Goal: Task Accomplishment & Management: Manage account settings

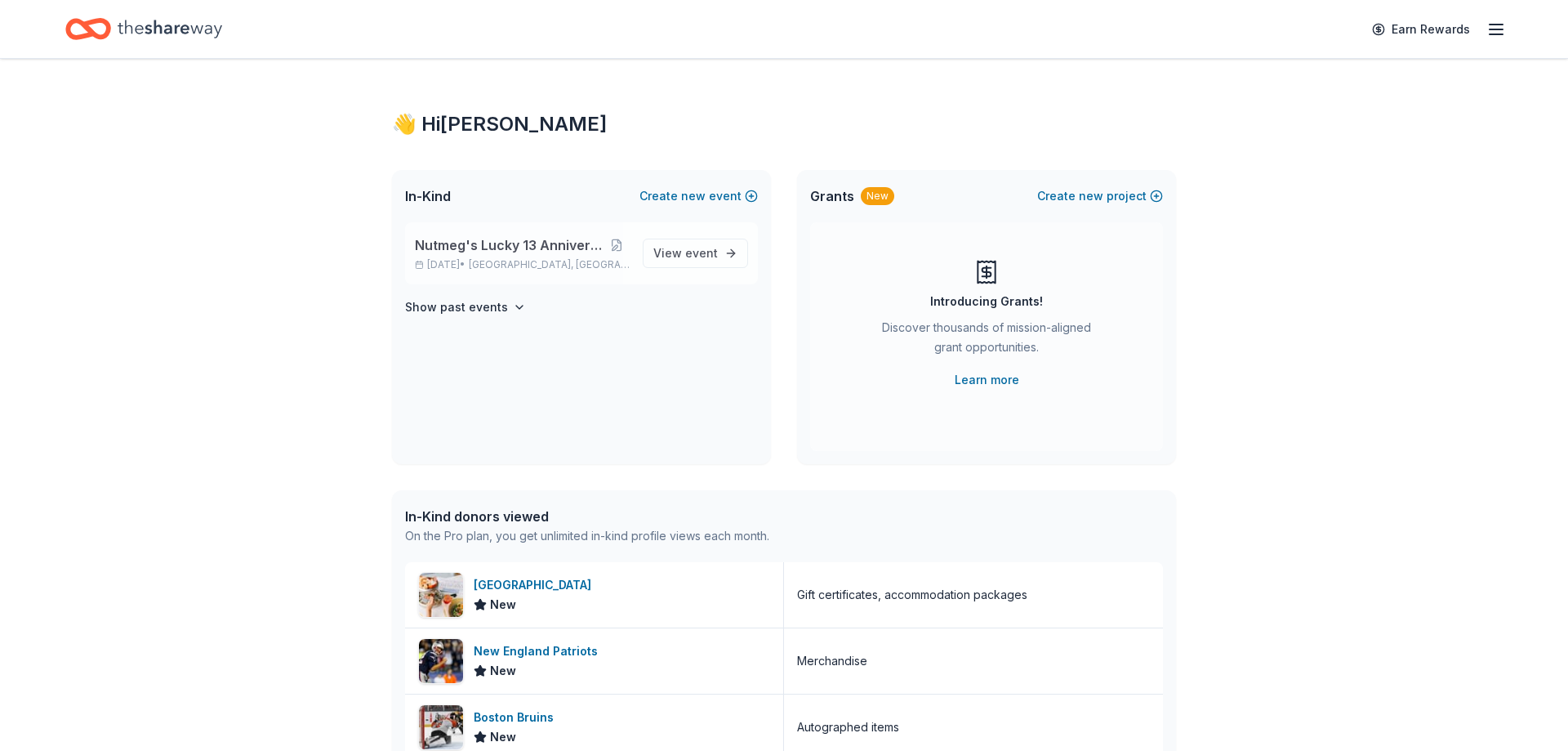
click at [577, 240] on span "Nutmeg's Lucky 13 Anniversary Event" at bounding box center [509, 245] width 190 height 19
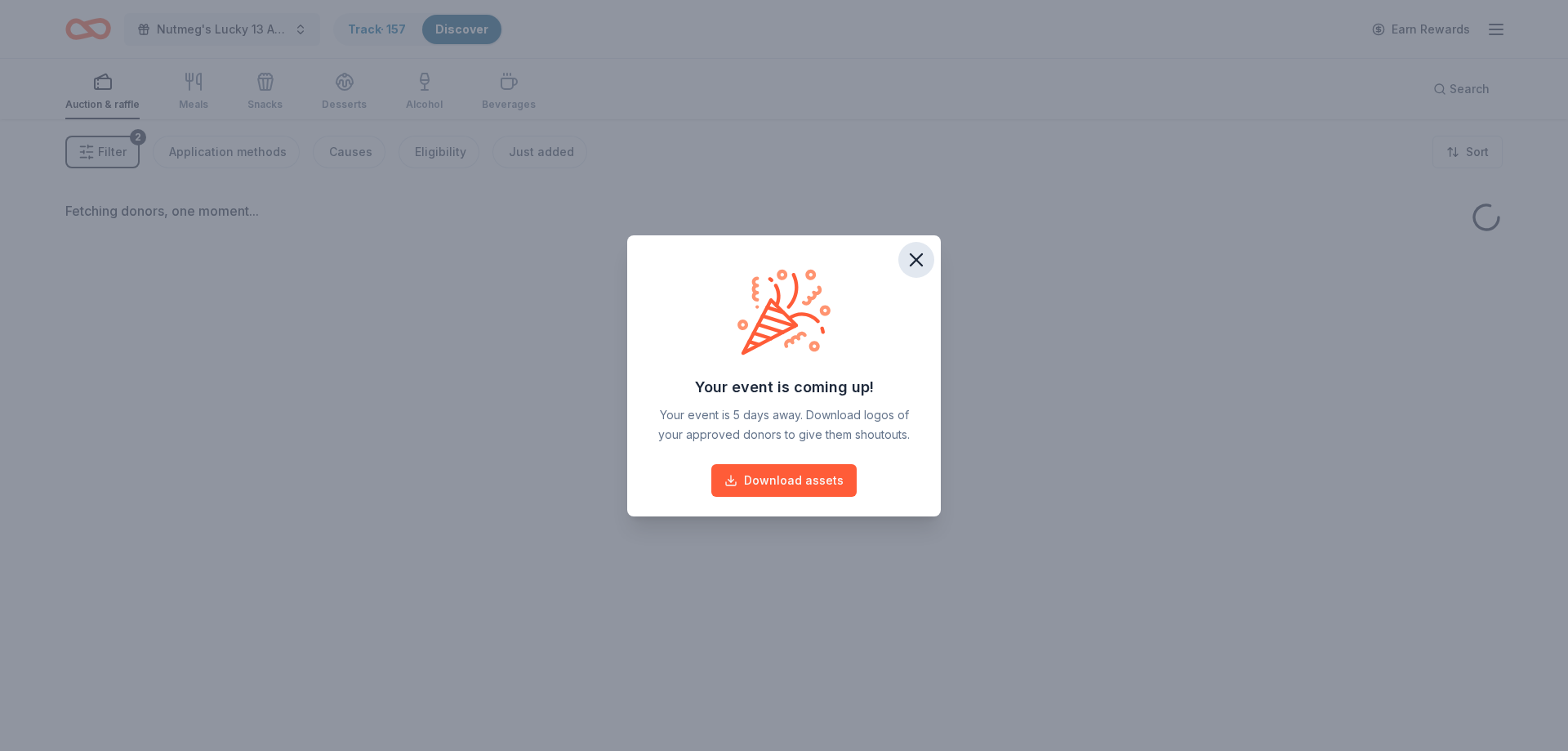
click at [910, 263] on icon "button" at bounding box center [916, 260] width 23 height 23
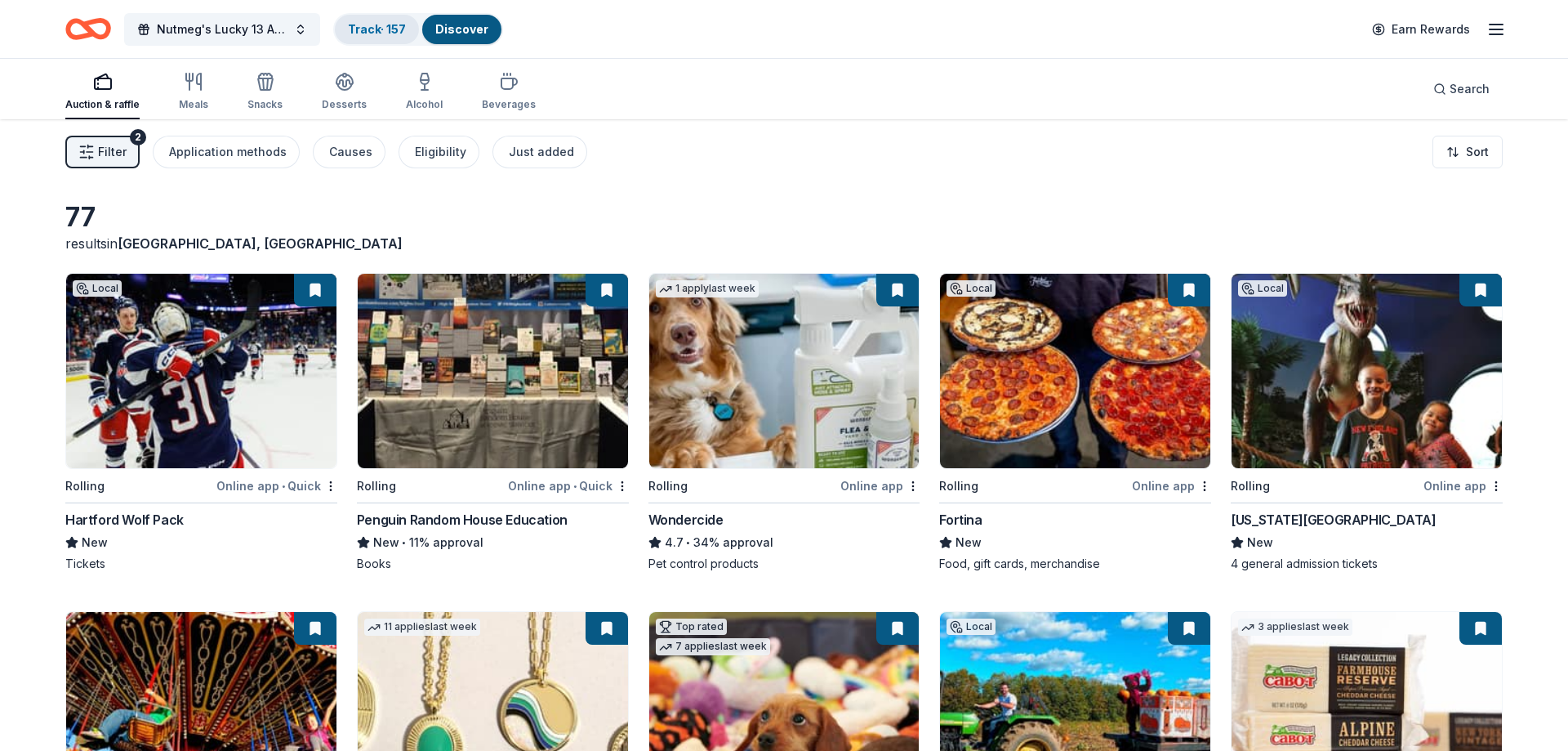
click at [354, 37] on div "Track · 157" at bounding box center [377, 30] width 84 height 30
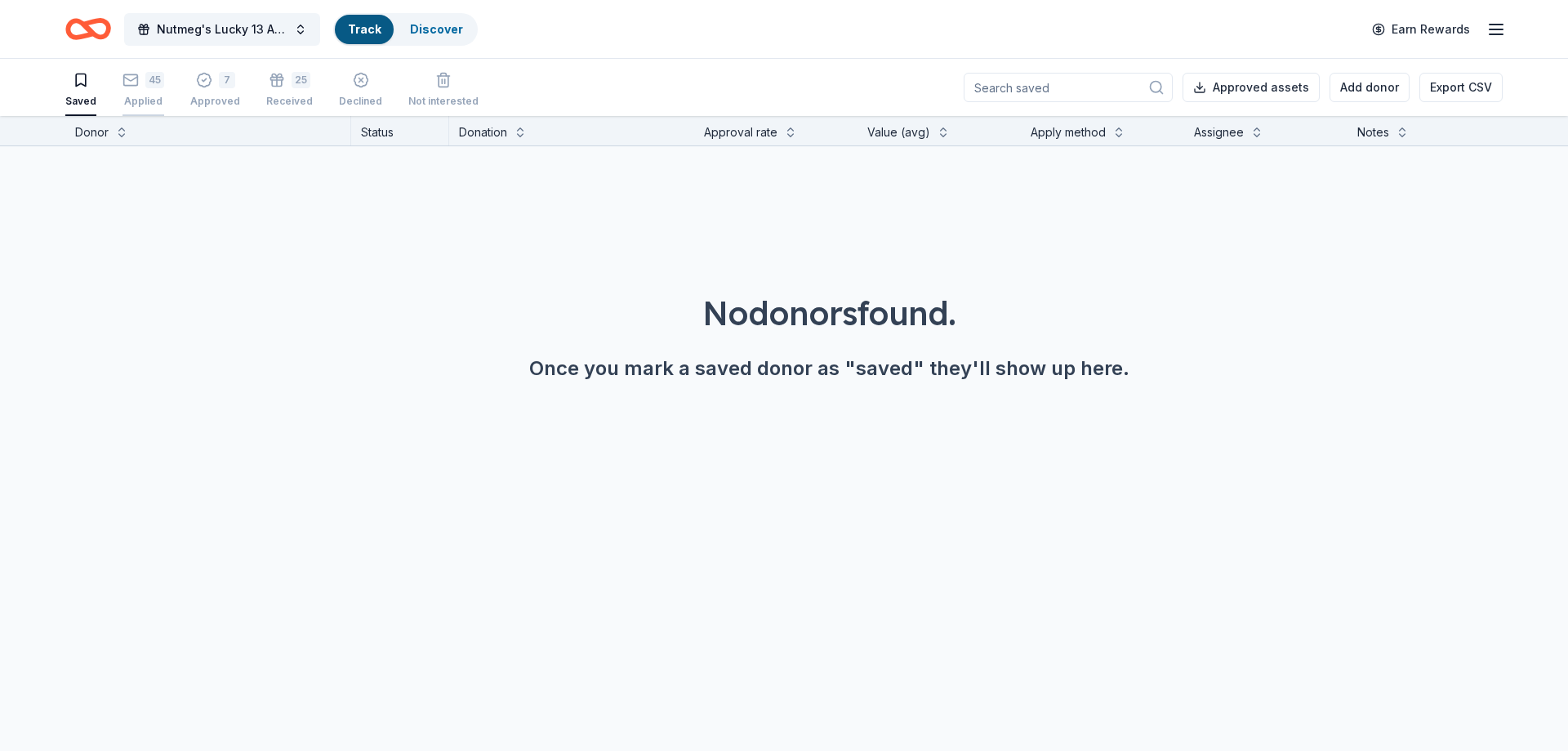
click at [154, 99] on div "Applied" at bounding box center [144, 101] width 42 height 13
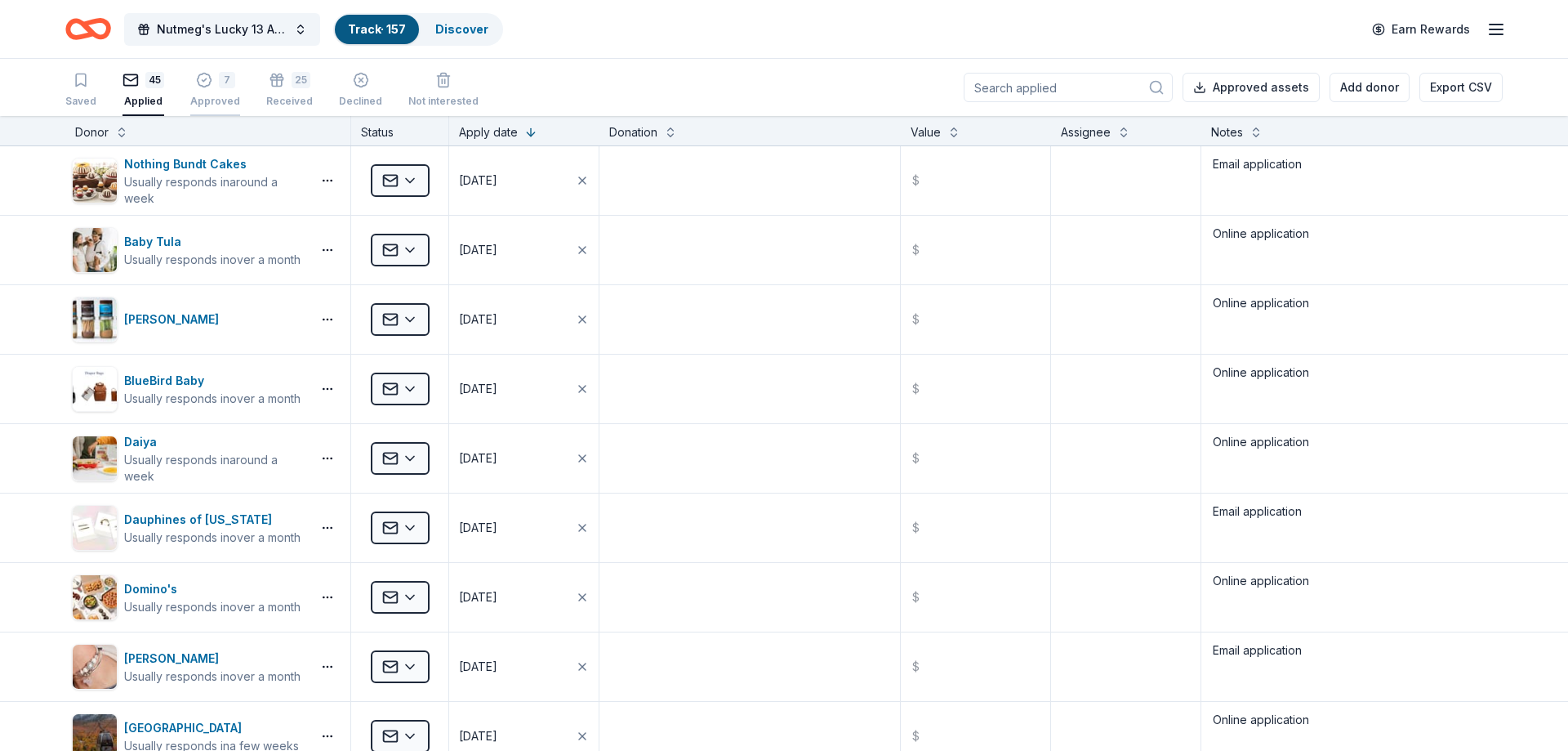
click at [219, 81] on div "7" at bounding box center [227, 80] width 17 height 17
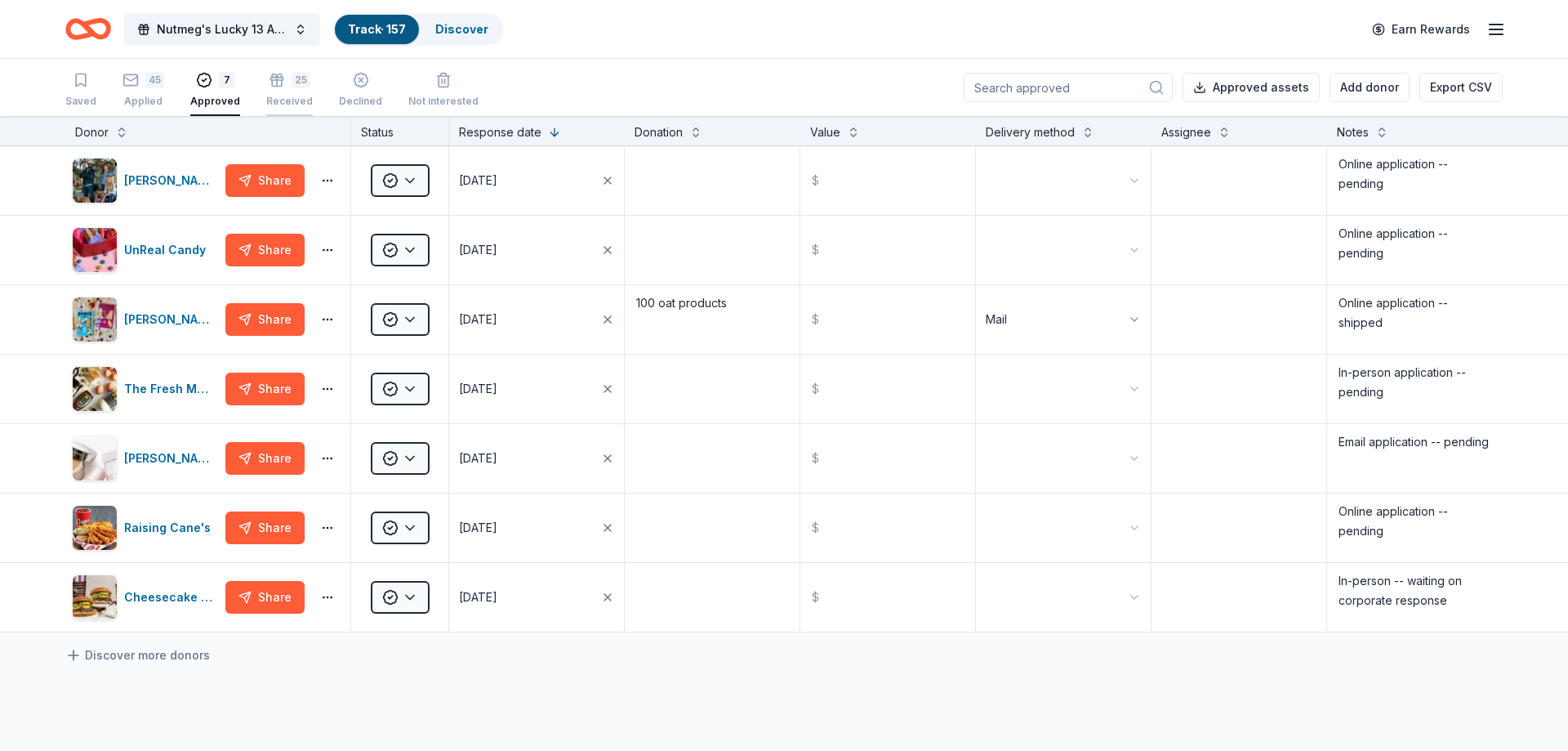
click at [287, 104] on div "Received" at bounding box center [289, 101] width 46 height 13
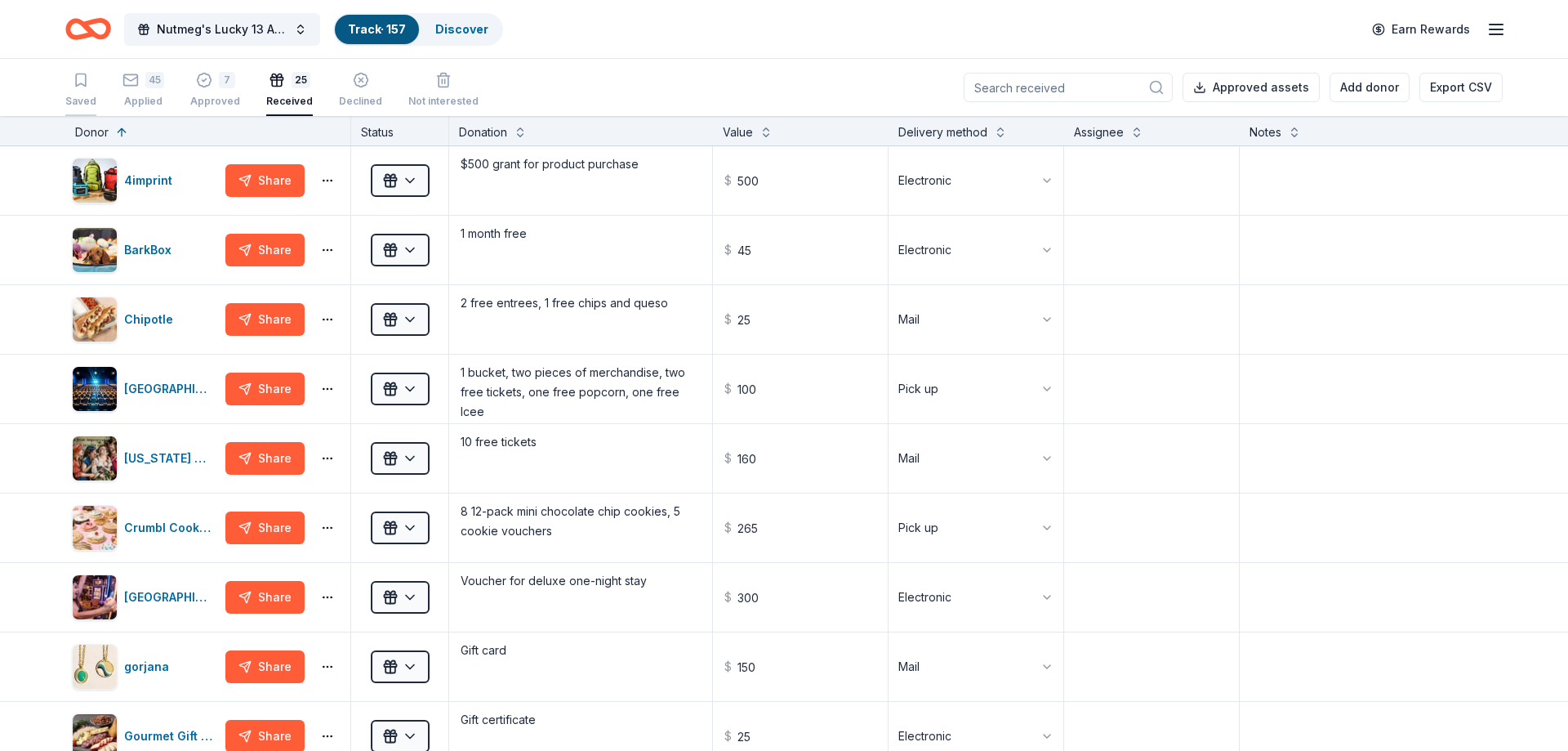
click at [89, 91] on div "Saved" at bounding box center [80, 89] width 31 height 36
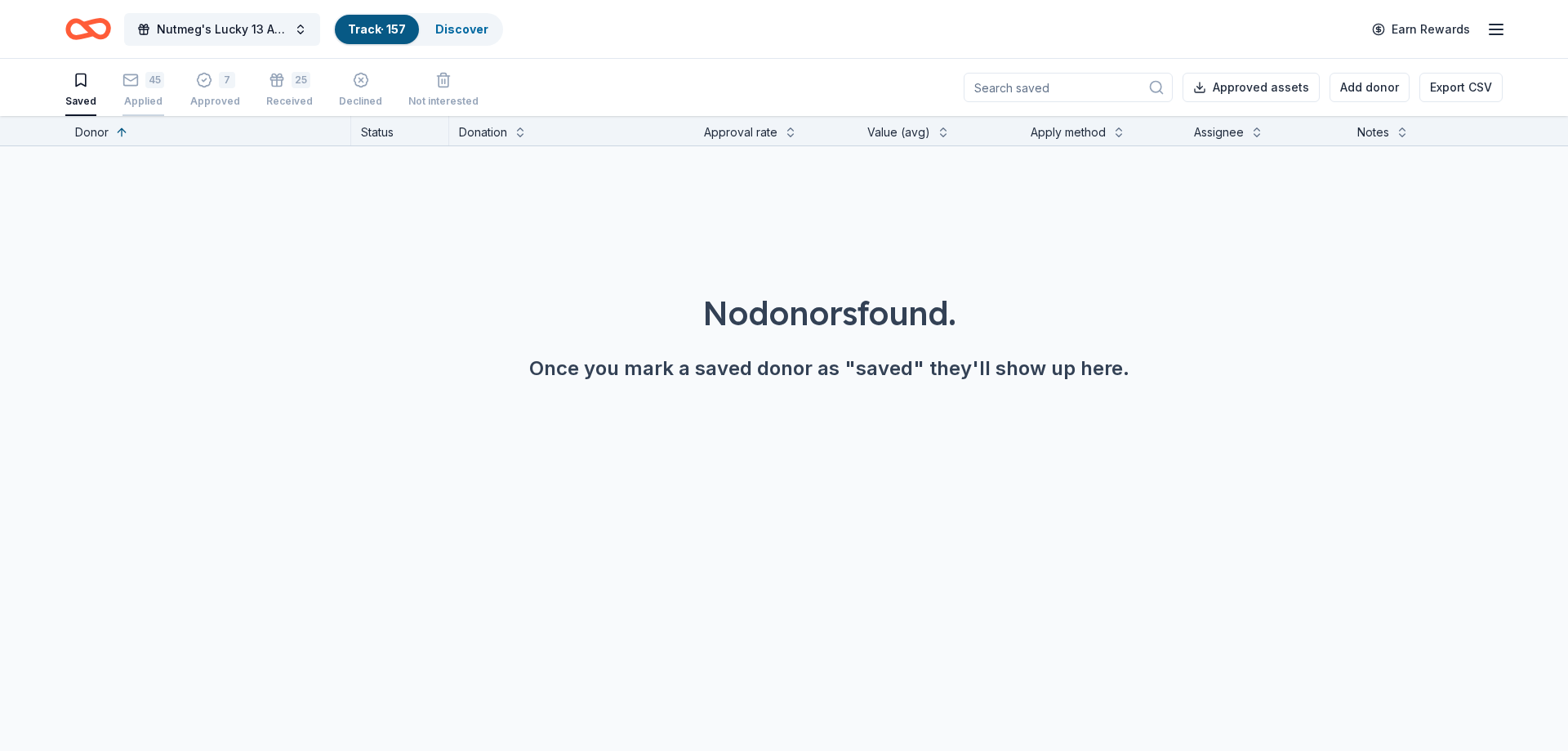
click at [132, 85] on rect "button" at bounding box center [131, 80] width 14 height 11
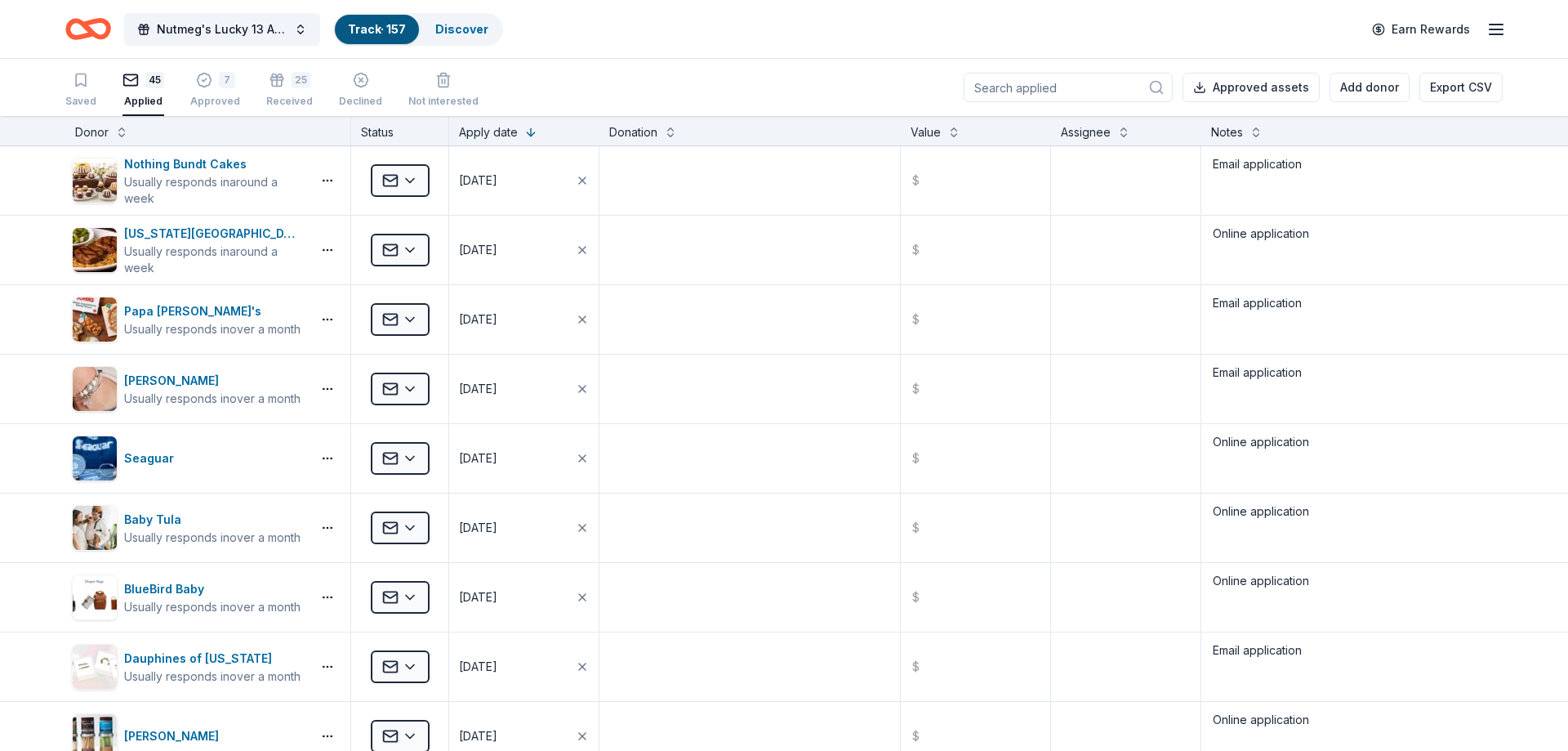
click at [1052, 97] on input at bounding box center [1068, 88] width 209 height 30
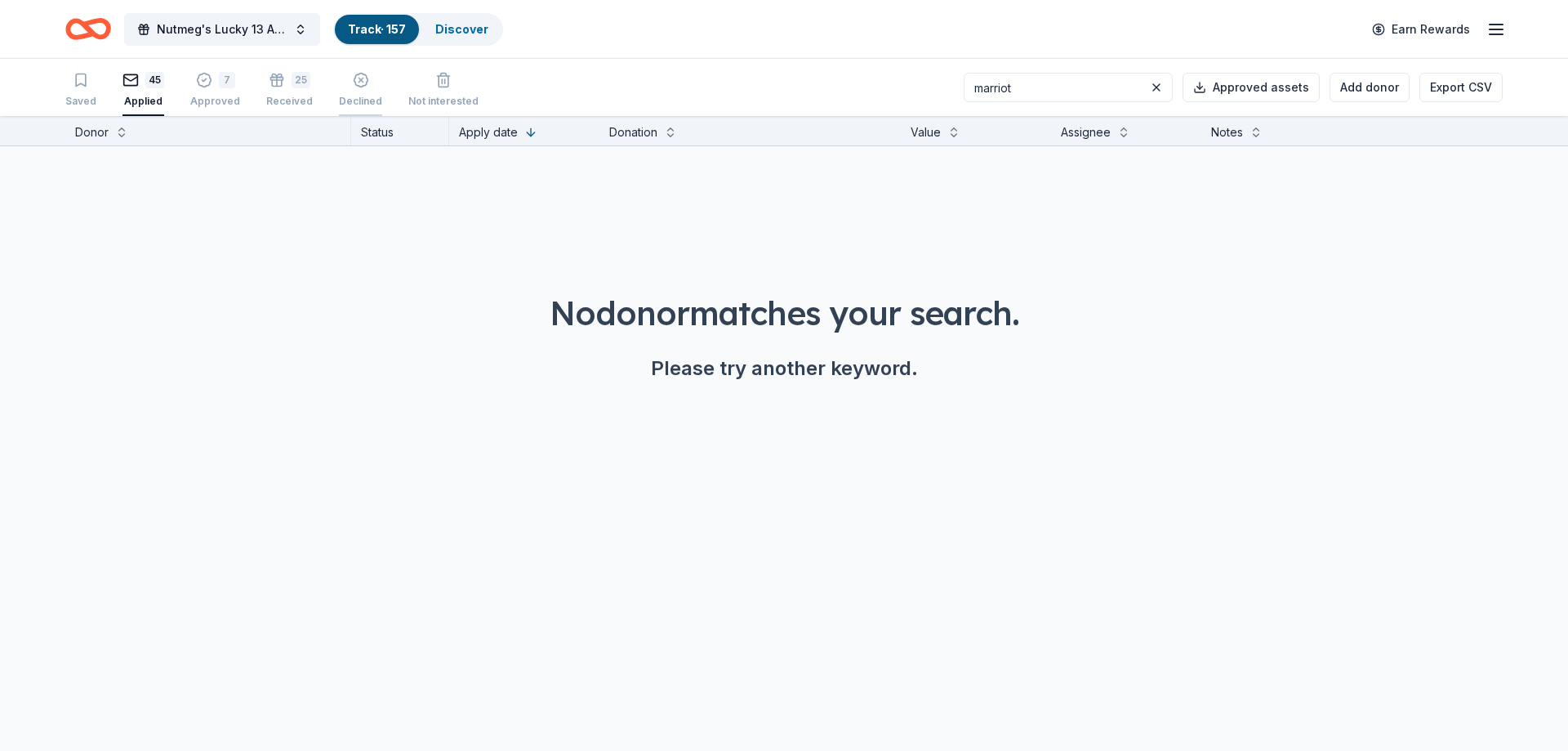
type input "marriot"
click at [371, 87] on div "button" at bounding box center [360, 80] width 43 height 17
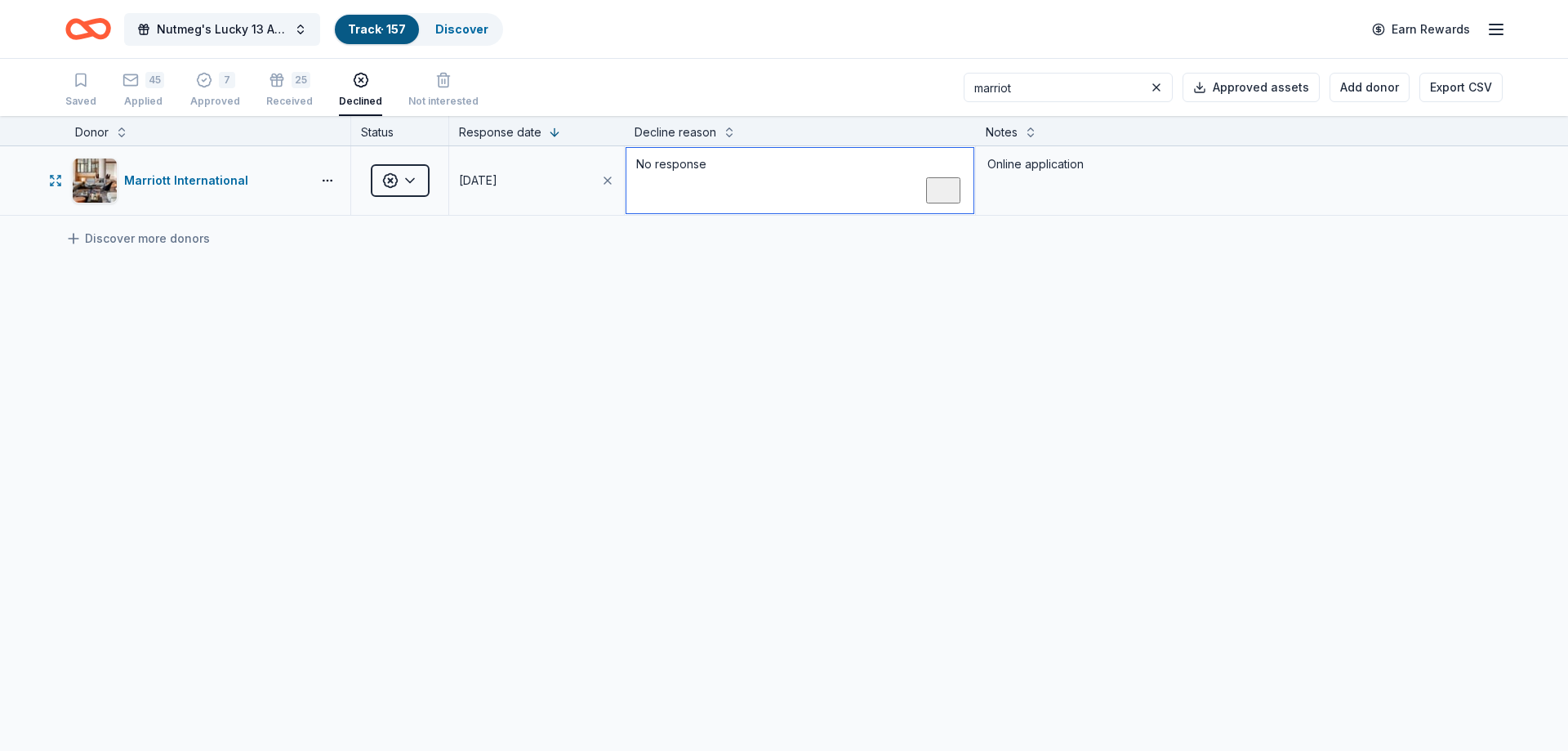
drag, startPoint x: 752, startPoint y: 160, endPoint x: 608, endPoint y: 166, distance: 144.1
click at [626, 166] on textarea "No response" at bounding box center [800, 180] width 347 height 66
paste textarea "We are unable to pursue an opportunity with you at this time, however, we will …"
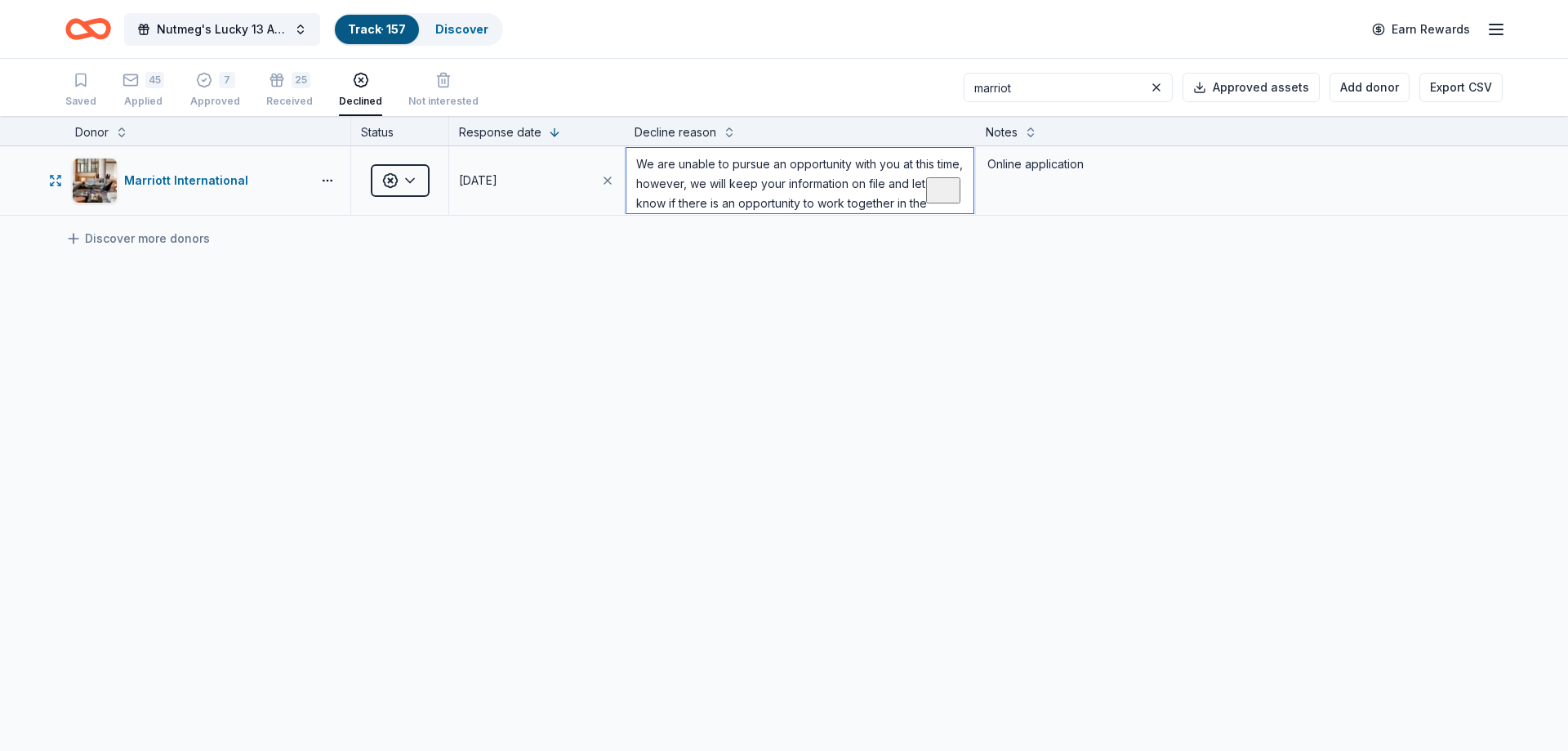
scroll to position [18, 0]
type textarea "We are unable to pursue an opportunity with you at this time, however, we will …"
click at [531, 385] on div "Marriott International Declined [DATE] We are unable to pursue an opportunity w…" at bounding box center [784, 334] width 1568 height 376
click at [75, 80] on div "button" at bounding box center [80, 80] width 31 height 17
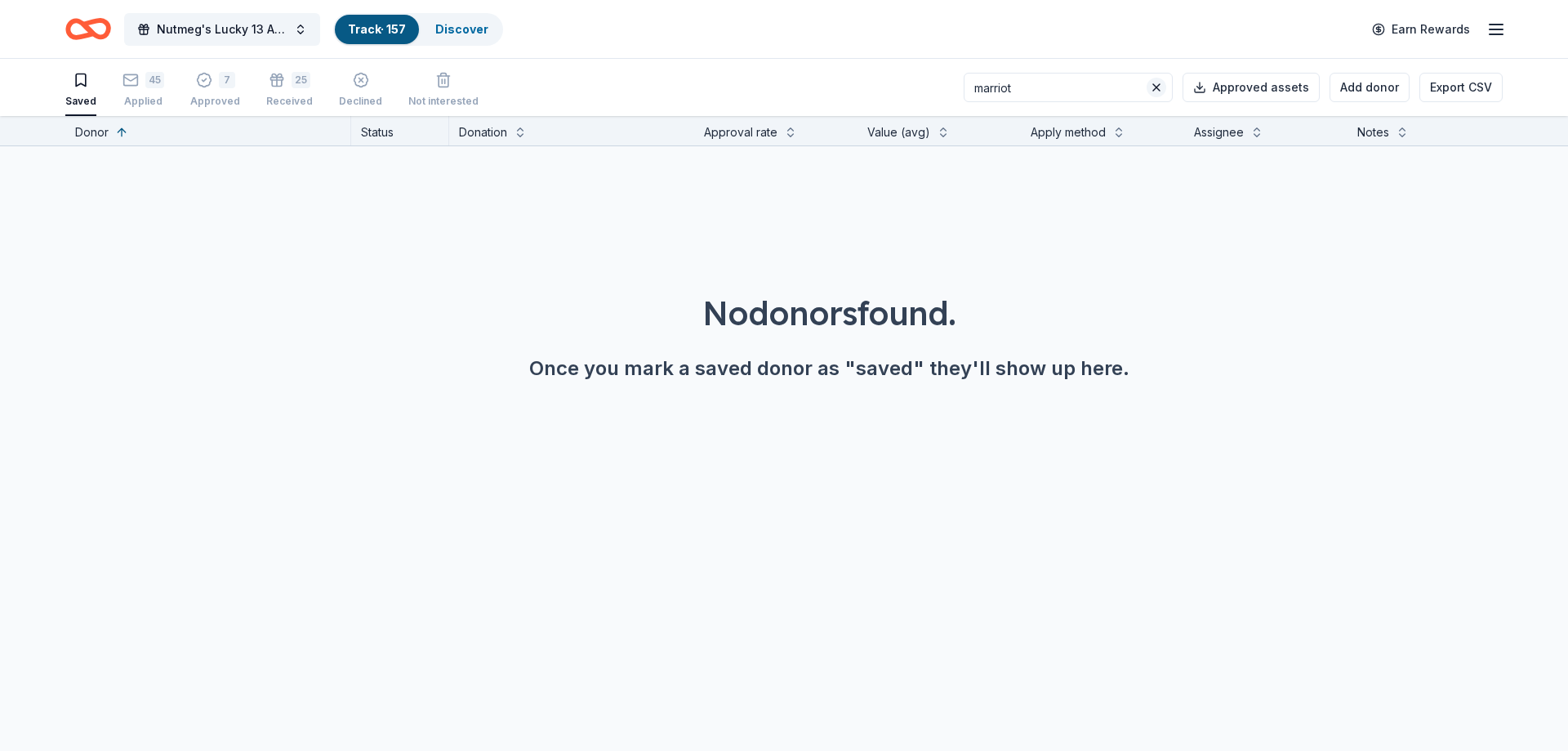
click at [1159, 88] on button at bounding box center [1157, 88] width 19 height 19
